Goal: Task Accomplishment & Management: Use online tool/utility

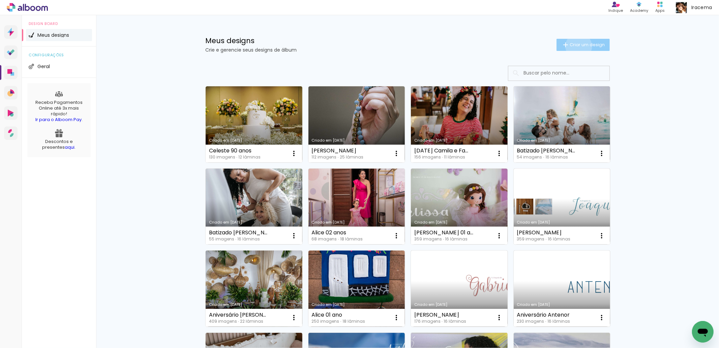
click at [574, 46] on span "Criar um design" at bounding box center [586, 44] width 35 height 4
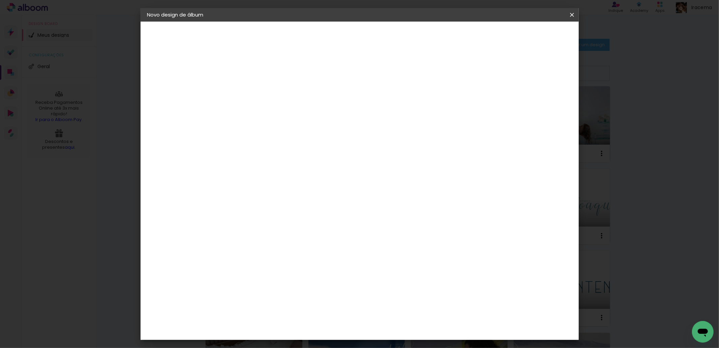
click at [257, 94] on input at bounding box center [257, 90] width 0 height 10
type input "Teste"
type paper-input "Teste"
click at [326, 36] on paper-button "Avançar" at bounding box center [309, 35] width 33 height 11
click at [309, 128] on input at bounding box center [275, 128] width 68 height 8
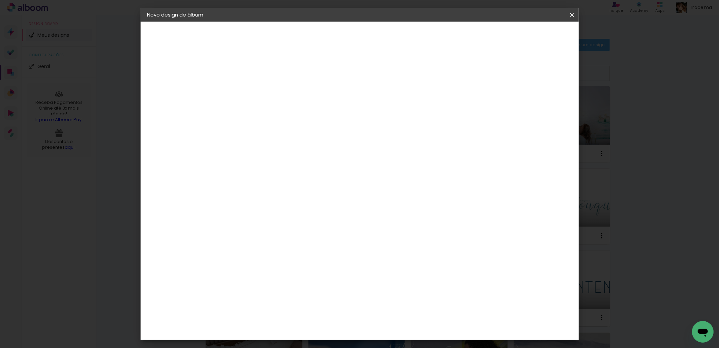
type input "dig"
type paper-input "dig"
click at [269, 152] on div "Digipix Pro" at bounding box center [261, 153] width 17 height 11
click at [0, 0] on slot "Voltar" at bounding box center [0, 0] width 0 height 0
drag, startPoint x: 573, startPoint y: 14, endPoint x: 379, endPoint y: 29, distance: 194.6
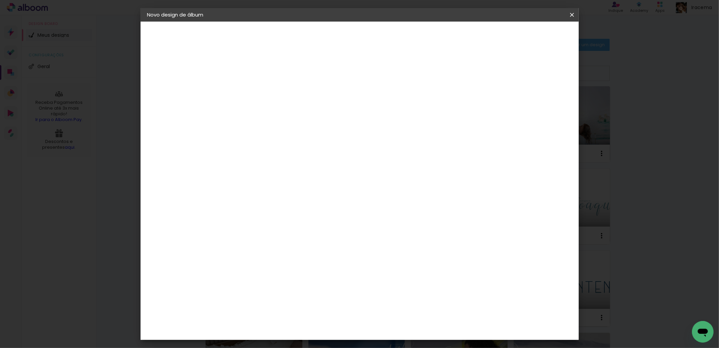
click at [0, 0] on iron-icon at bounding box center [0, 0] width 0 height 0
